Goal: Information Seeking & Learning: Understand process/instructions

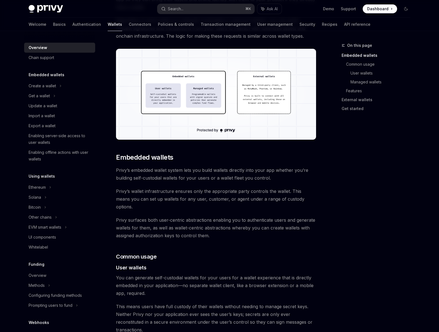
scroll to position [191, 0]
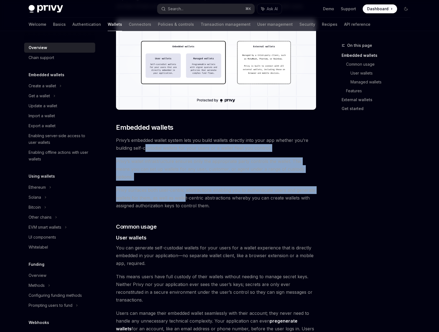
drag, startPoint x: 146, startPoint y: 146, endPoint x: 185, endPoint y: 192, distance: 60.0
click at [185, 192] on span "Privy surfaces both user-centric abstractions enabling you to authenticate user…" at bounding box center [216, 197] width 200 height 23
drag, startPoint x: 192, startPoint y: 192, endPoint x: 151, endPoint y: 148, distance: 60.6
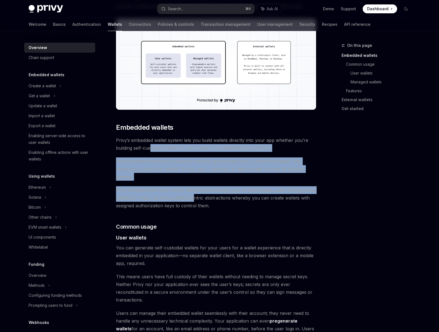
click at [151, 148] on span "Privy’s embedded wallet system lets you build wallets directly into your app wh…" at bounding box center [216, 144] width 200 height 16
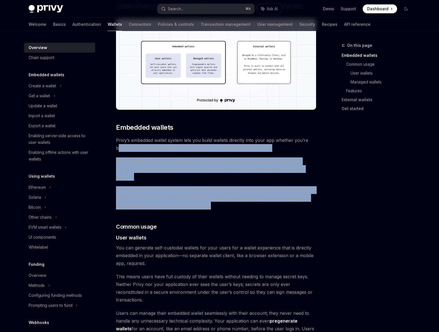
drag, startPoint x: 119, startPoint y: 148, endPoint x: 175, endPoint y: 204, distance: 79.0
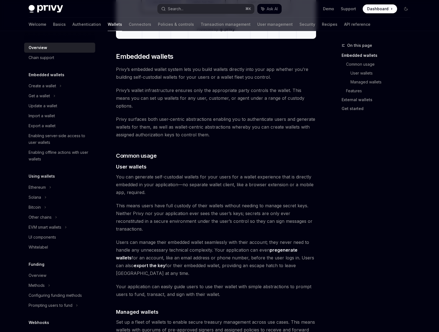
scroll to position [297, 0]
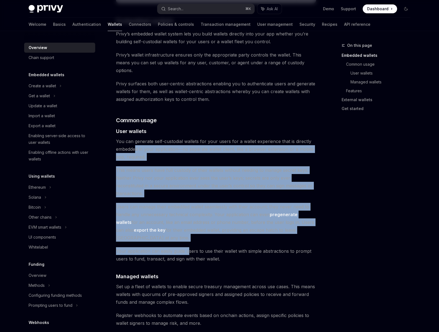
drag, startPoint x: 137, startPoint y: 139, endPoint x: 190, endPoint y: 228, distance: 103.5
click at [190, 228] on div "Privy builds wallet infrastructure that empowers users and applications to tran…" at bounding box center [216, 264] width 200 height 983
click at [190, 247] on span "Your application can easily guide users to use their wallet with simple abstrac…" at bounding box center [216, 255] width 200 height 16
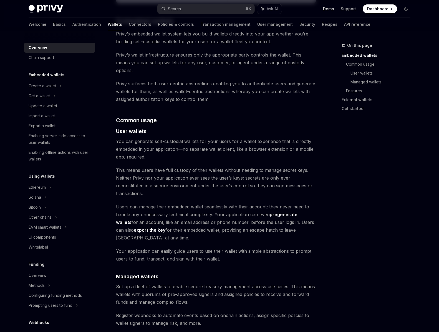
click at [329, 7] on link "Demo" at bounding box center [328, 9] width 11 height 6
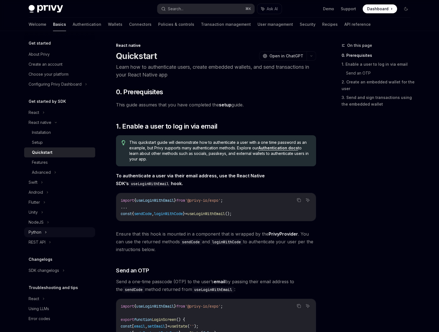
click at [45, 230] on icon at bounding box center [46, 232] width 2 height 7
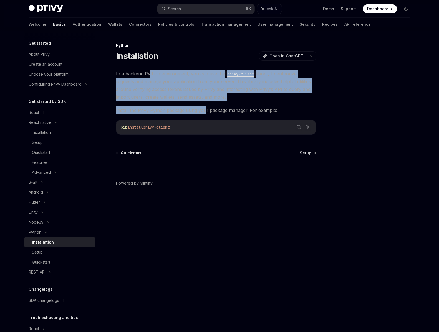
drag, startPoint x: 149, startPoint y: 75, endPoint x: 204, endPoint y: 112, distance: 66.1
click at [204, 112] on div "In a backend Python environment, you can use the privy-client library to author…" at bounding box center [216, 102] width 200 height 65
click at [204, 112] on span "Install the Privy Python package using your package manager. For example:" at bounding box center [216, 110] width 200 height 8
drag, startPoint x: 170, startPoint y: 111, endPoint x: 150, endPoint y: 74, distance: 41.9
click at [150, 74] on div "In a backend Python environment, you can use the privy-client library to author…" at bounding box center [216, 102] width 200 height 65
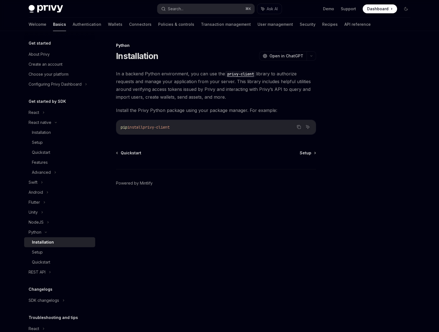
click at [150, 74] on span "In a backend Python environment, you can use the privy-client library to author…" at bounding box center [216, 85] width 200 height 31
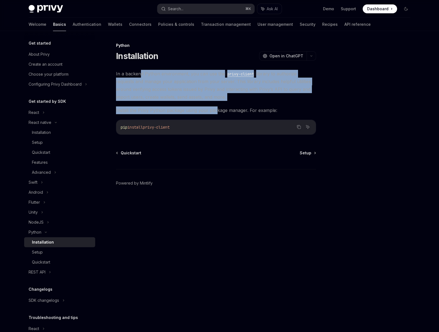
drag, startPoint x: 139, startPoint y: 74, endPoint x: 214, endPoint y: 112, distance: 83.7
click at [214, 112] on div "In a backend Python environment, you can use the privy-client library to author…" at bounding box center [216, 102] width 200 height 65
click at [214, 112] on span "Install the Privy Python package using your package manager. For example:" at bounding box center [216, 110] width 200 height 8
drag, startPoint x: 196, startPoint y: 112, endPoint x: 163, endPoint y: 73, distance: 51.3
click at [163, 73] on div "In a backend Python environment, you can use the privy-client library to author…" at bounding box center [216, 102] width 200 height 65
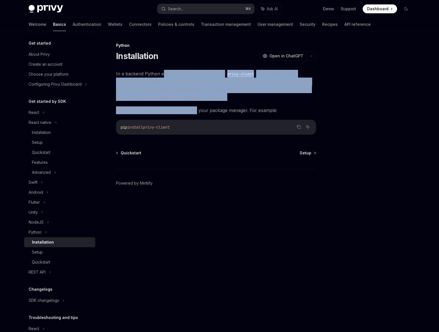
click at [163, 73] on span "In a backend Python environment, you can use the privy-client library to author…" at bounding box center [216, 85] width 200 height 31
drag, startPoint x: 149, startPoint y: 75, endPoint x: 187, endPoint y: 114, distance: 54.3
click at [187, 114] on div "In a backend Python environment, you can use the privy-client library to author…" at bounding box center [216, 102] width 200 height 65
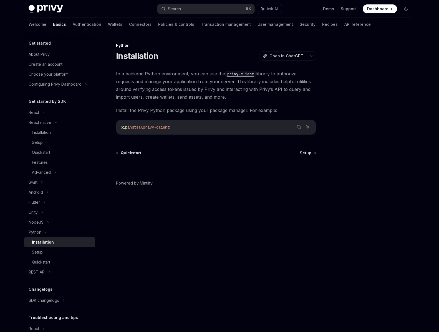
click at [187, 114] on div "In a backend Python environment, you can use the privy-client library to author…" at bounding box center [216, 102] width 200 height 65
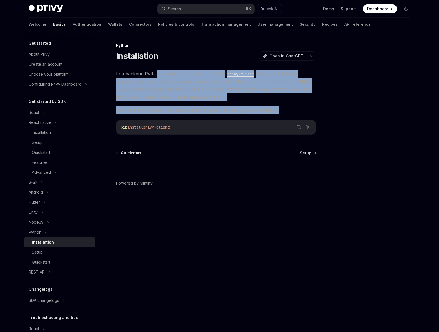
drag, startPoint x: 151, startPoint y: 114, endPoint x: 157, endPoint y: 73, distance: 41.7
click at [157, 73] on div "In a backend Python environment, you can use the privy-client library to author…" at bounding box center [216, 102] width 200 height 65
click at [157, 73] on span "In a backend Python environment, you can use the privy-client library to author…" at bounding box center [216, 85] width 200 height 31
drag, startPoint x: 144, startPoint y: 76, endPoint x: 196, endPoint y: 115, distance: 65.6
click at [196, 115] on div "In a backend Python environment, you can use the privy-client library to author…" at bounding box center [216, 102] width 200 height 65
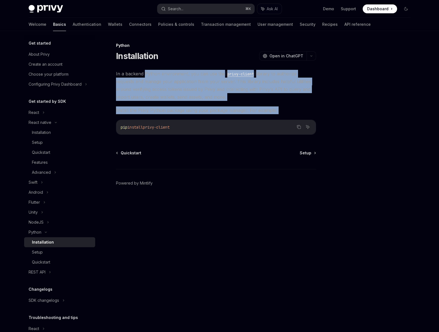
click at [196, 115] on div "In a backend Python environment, you can use the privy-client library to author…" at bounding box center [216, 102] width 200 height 65
drag, startPoint x: 199, startPoint y: 112, endPoint x: 169, endPoint y: 77, distance: 46.2
click at [169, 77] on div "In a backend Python environment, you can use the privy-client library to author…" at bounding box center [216, 102] width 200 height 65
click at [169, 76] on span "In a backend Python environment, you can use the privy-client library to author…" at bounding box center [216, 85] width 200 height 31
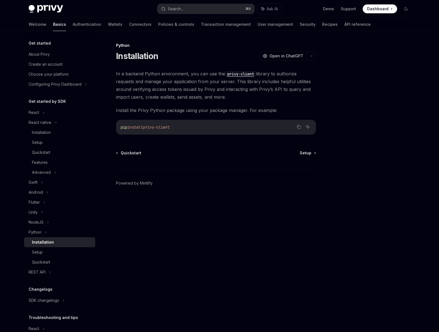
click at [152, 79] on span "In a backend Python environment, you can use the privy-client library to author…" at bounding box center [216, 85] width 200 height 31
click at [312, 155] on link "Setup" at bounding box center [308, 153] width 16 height 6
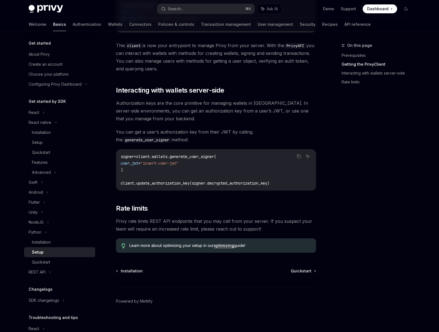
scroll to position [165, 0]
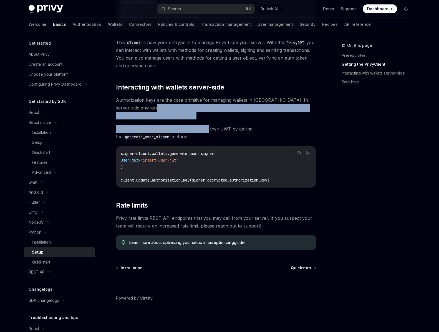
drag, startPoint x: 159, startPoint y: 105, endPoint x: 206, endPoint y: 130, distance: 53.6
click at [206, 130] on div "​ Prerequisites Before you begin, make sure you have set up your Privy app and …" at bounding box center [216, 77] width 200 height 345
click at [206, 130] on span "You can get a user’s authorization key from their JWT by calling the generate_u…" at bounding box center [216, 133] width 200 height 16
drag, startPoint x: 217, startPoint y: 130, endPoint x: 154, endPoint y: 105, distance: 67.5
click at [154, 105] on div "​ Prerequisites Before you begin, make sure you have set up your Privy app and …" at bounding box center [216, 77] width 200 height 345
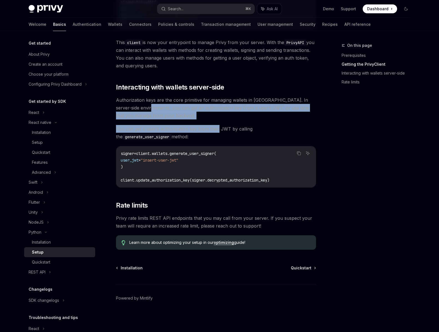
click at [154, 105] on span "Authorization keys are the core primitive for managing wallets in Privy. In ser…" at bounding box center [216, 107] width 200 height 23
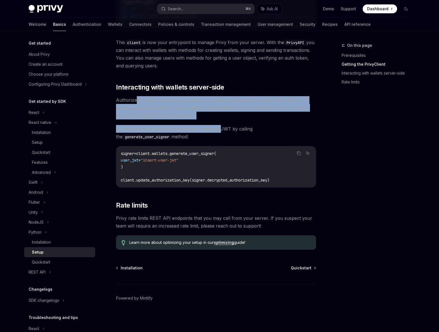
drag, startPoint x: 137, startPoint y: 102, endPoint x: 219, endPoint y: 131, distance: 87.8
click at [219, 131] on div "​ Prerequisites Before you begin, make sure you have set up your Privy app and …" at bounding box center [216, 77] width 200 height 345
click at [219, 131] on span "You can get a user’s authorization key from their JWT by calling the generate_u…" at bounding box center [216, 133] width 200 height 16
drag, startPoint x: 222, startPoint y: 130, endPoint x: 149, endPoint y: 100, distance: 78.4
click at [149, 100] on div "​ Prerequisites Before you begin, make sure you have set up your Privy app and …" at bounding box center [216, 77] width 200 height 345
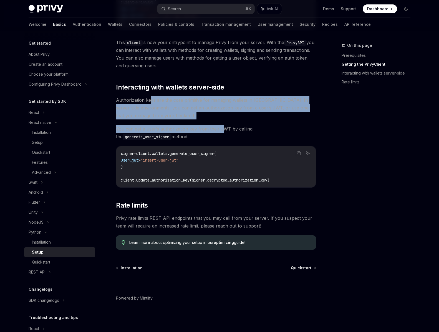
click at [149, 100] on span "Authorization keys are the core primitive for managing wallets in Privy. In ser…" at bounding box center [216, 107] width 200 height 23
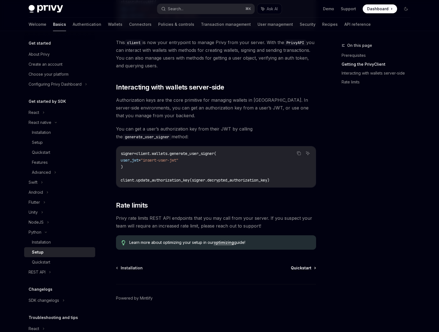
click at [304, 269] on span "Quickstart" at bounding box center [301, 268] width 21 height 6
type textarea "*"
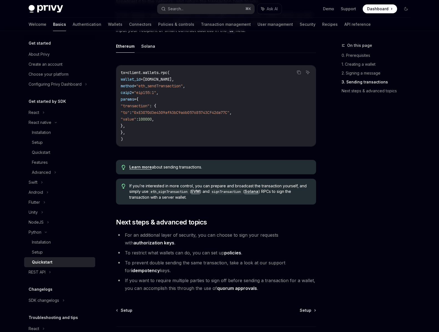
scroll to position [410, 0]
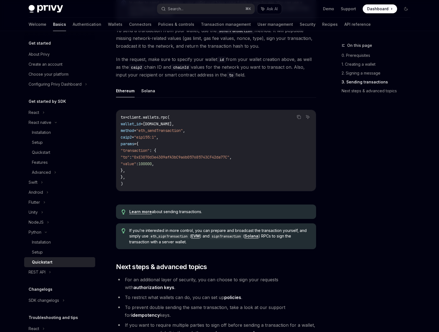
drag, startPoint x: 144, startPoint y: 118, endPoint x: 145, endPoint y: 179, distance: 61.0
click at [145, 179] on code "tx = client.wallets.rpc( wallet_id = wallet.id, method = "eth_sendTransaction" …" at bounding box center [216, 150] width 191 height 73
click at [144, 181] on code "tx = client.wallets.rpc( wallet_id = wallet.id, method = "eth_sendTransaction" …" at bounding box center [216, 150] width 191 height 73
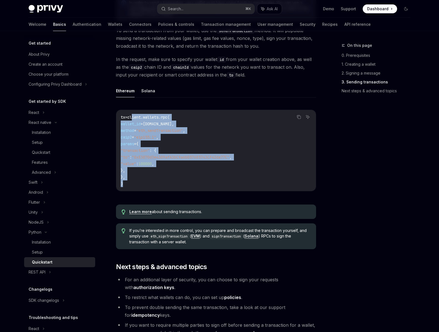
drag, startPoint x: 141, startPoint y: 182, endPoint x: 135, endPoint y: 118, distance: 65.0
click at [135, 118] on code "tx = client.wallets.rpc( wallet_id = wallet.id, method = "eth_sendTransaction" …" at bounding box center [216, 150] width 191 height 73
click at [135, 118] on span "client.wallets.rpc(" at bounding box center [148, 117] width 42 height 5
drag, startPoint x: 137, startPoint y: 183, endPoint x: 130, endPoint y: 116, distance: 66.9
click at [131, 116] on code "tx = client.wallets.rpc( wallet_id = wallet.id, method = "eth_sendTransaction" …" at bounding box center [216, 150] width 191 height 73
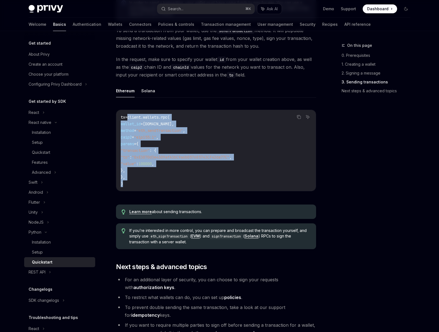
click at [130, 116] on span "client.wallets.rpc(" at bounding box center [148, 117] width 42 height 5
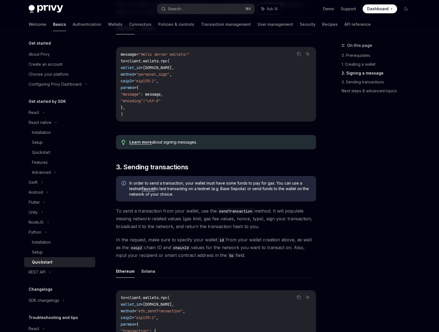
scroll to position [186, 0]
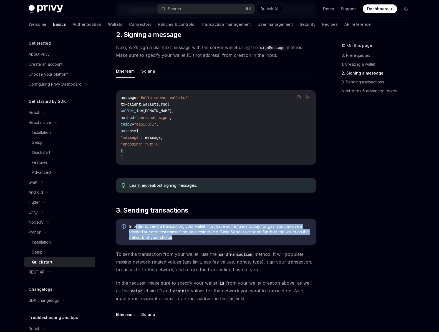
drag, startPoint x: 135, startPoint y: 226, endPoint x: 169, endPoint y: 239, distance: 35.8
click at [169, 239] on span "In order to send a transaction, your wallet must have some funds to pay for gas…" at bounding box center [219, 232] width 181 height 17
drag, startPoint x: 165, startPoint y: 239, endPoint x: 134, endPoint y: 228, distance: 32.6
click at [134, 228] on span "In order to send a transaction, your wallet must have some funds to pay for gas…" at bounding box center [219, 232] width 181 height 17
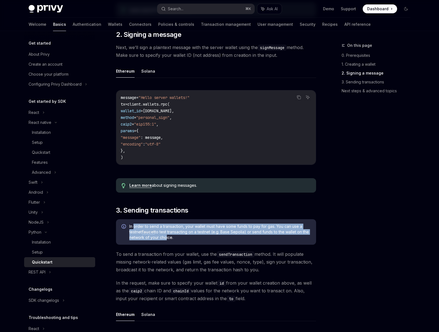
click at [134, 228] on span "In order to send a transaction, your wallet must have some funds to pay for gas…" at bounding box center [219, 232] width 181 height 17
drag, startPoint x: 136, startPoint y: 228, endPoint x: 165, endPoint y: 242, distance: 32.8
click at [164, 242] on div "In order to send a transaction, your wallet must have some funds to pay for gas…" at bounding box center [216, 232] width 200 height 26
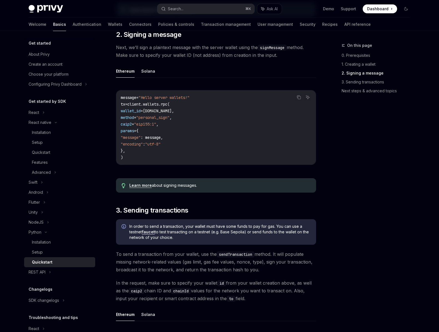
click at [166, 241] on div "In order to send a transaction, your wallet must have some funds to pay for gas…" at bounding box center [216, 232] width 200 height 26
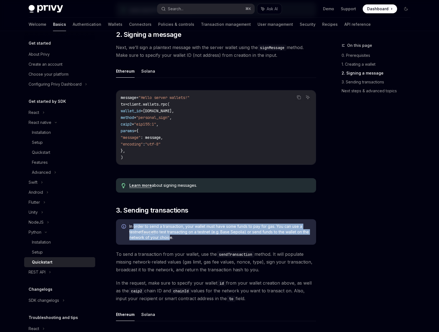
drag, startPoint x: 168, startPoint y: 239, endPoint x: 135, endPoint y: 228, distance: 35.3
click at [135, 228] on span "In order to send a transaction, your wallet must have some funds to pay for gas…" at bounding box center [219, 232] width 181 height 17
